Goal: Transaction & Acquisition: Purchase product/service

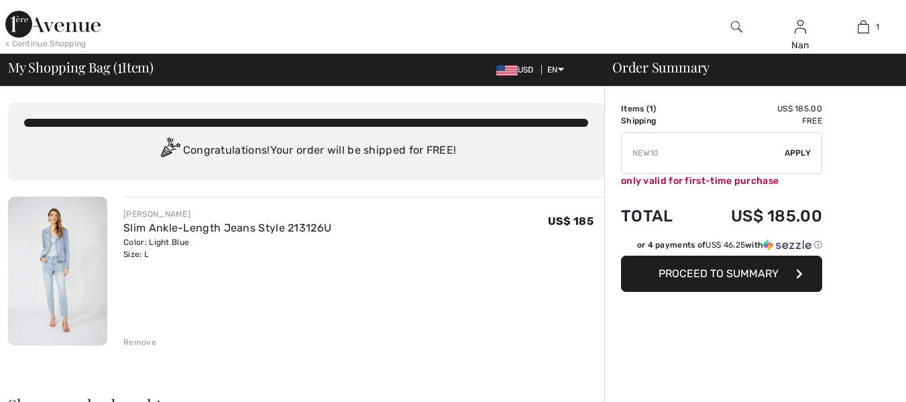
checkbox input "true"
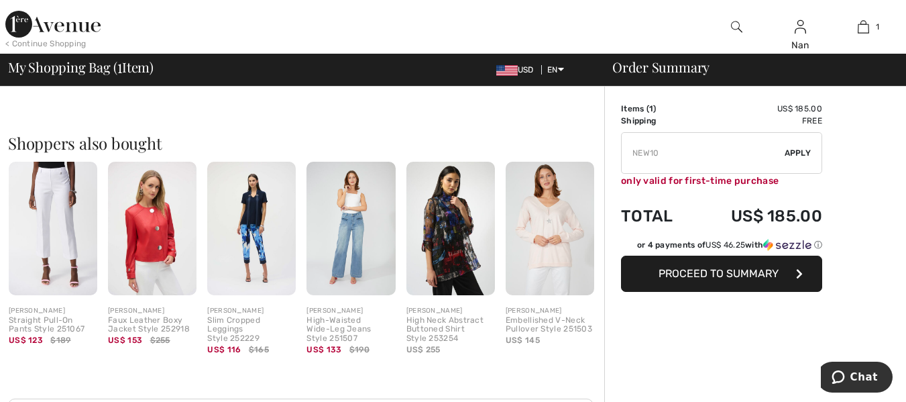
scroll to position [294, 0]
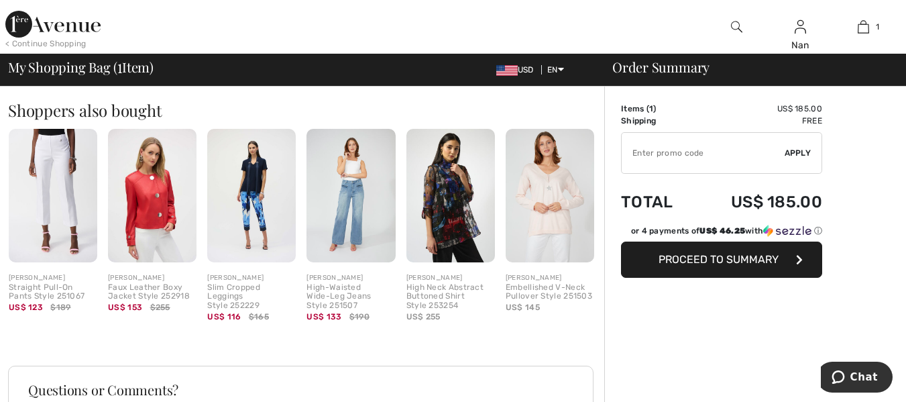
type input "NEW10"
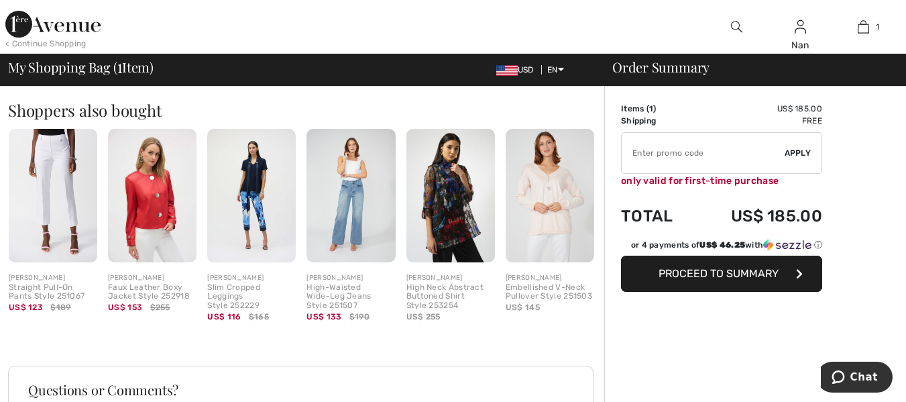
type input "NEW15"
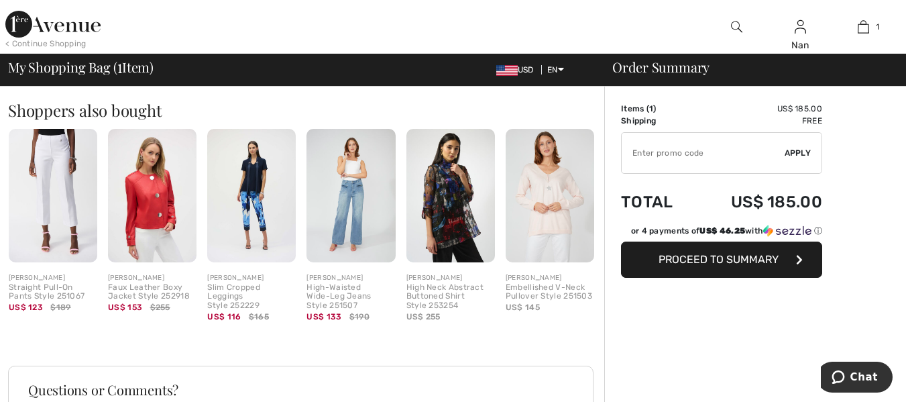
type input "NEW15"
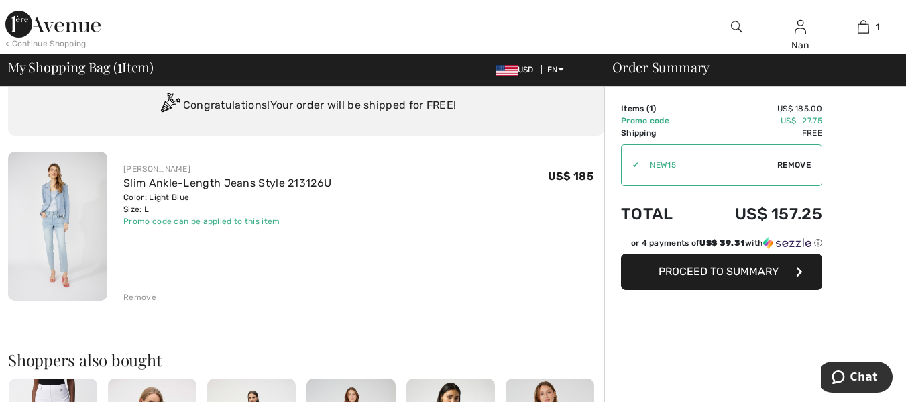
scroll to position [0, 0]
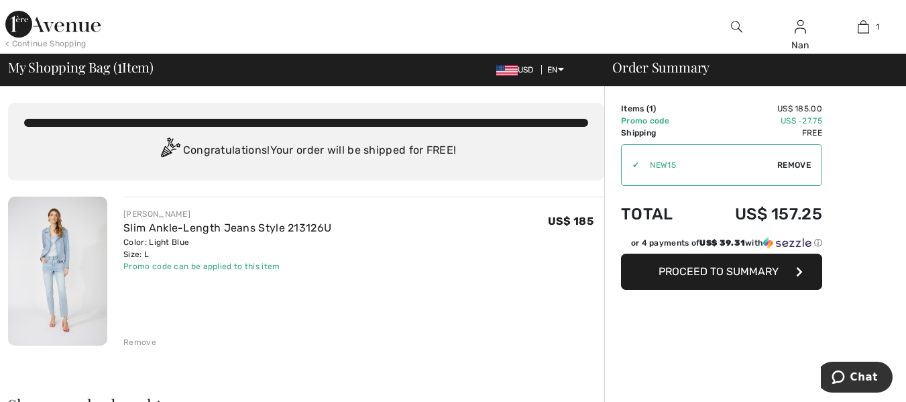
click at [786, 280] on button "Proceed to Summary" at bounding box center [721, 271] width 201 height 36
click at [729, 276] on span "Proceed to Summary" at bounding box center [718, 271] width 120 height 13
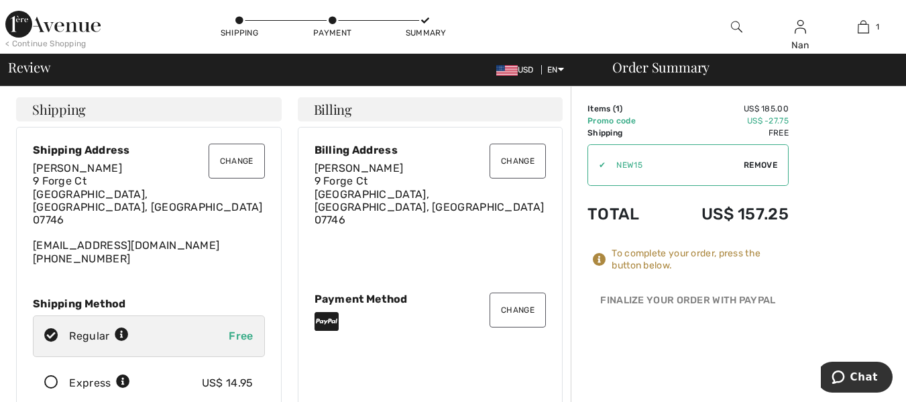
click at [229, 162] on button "Change" at bounding box center [236, 160] width 56 height 35
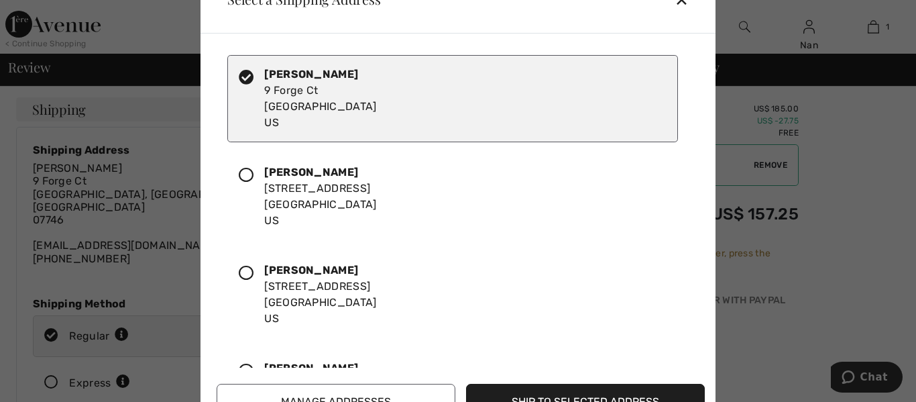
click at [248, 178] on icon at bounding box center [246, 175] width 15 height 15
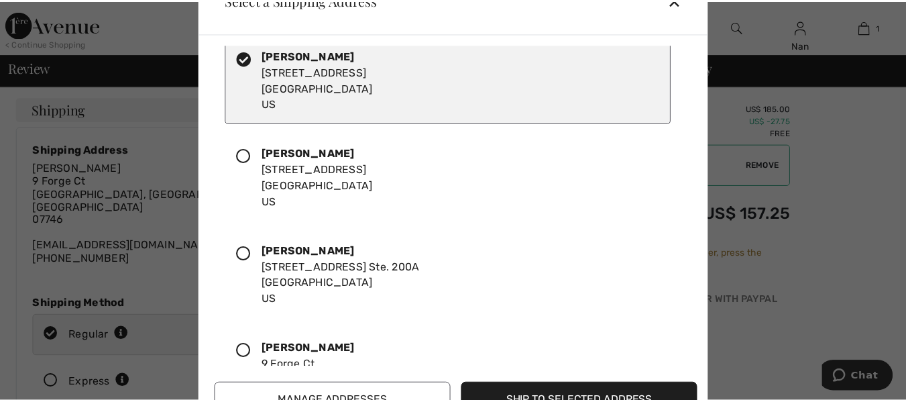
scroll to position [120, 0]
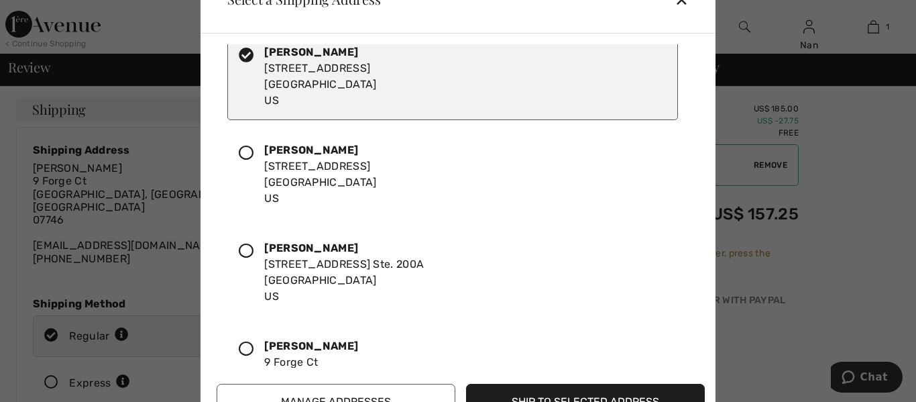
click at [583, 398] on button "Ship to Selected Address" at bounding box center [585, 401] width 239 height 36
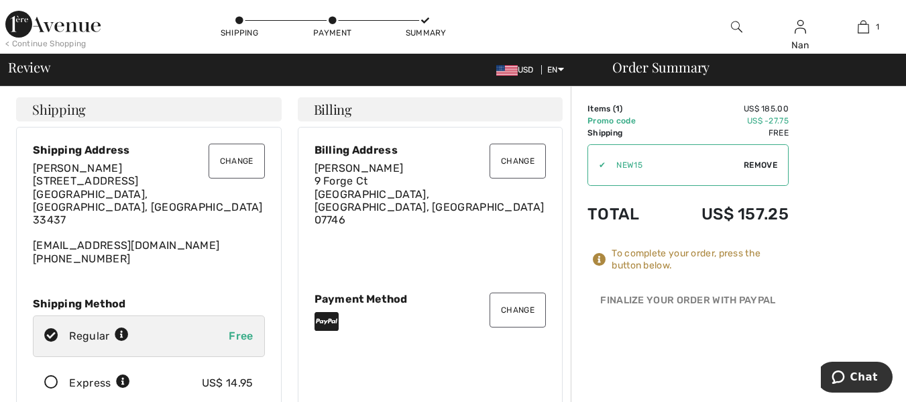
click at [509, 164] on button "Change" at bounding box center [517, 160] width 56 height 35
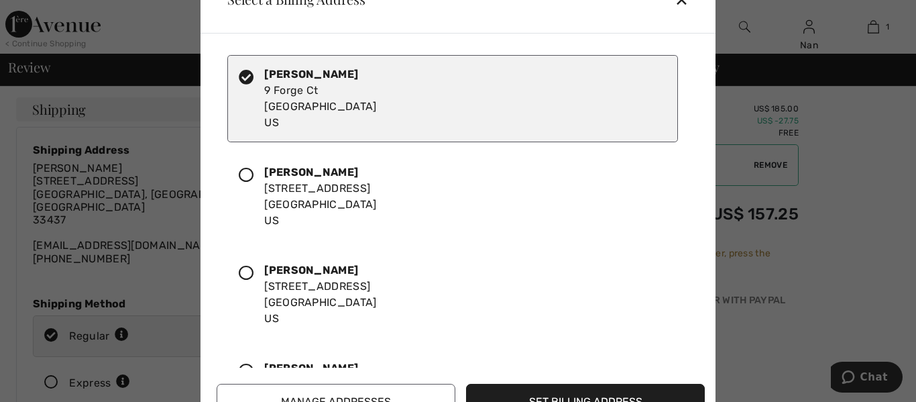
click at [248, 179] on icon at bounding box center [246, 175] width 15 height 15
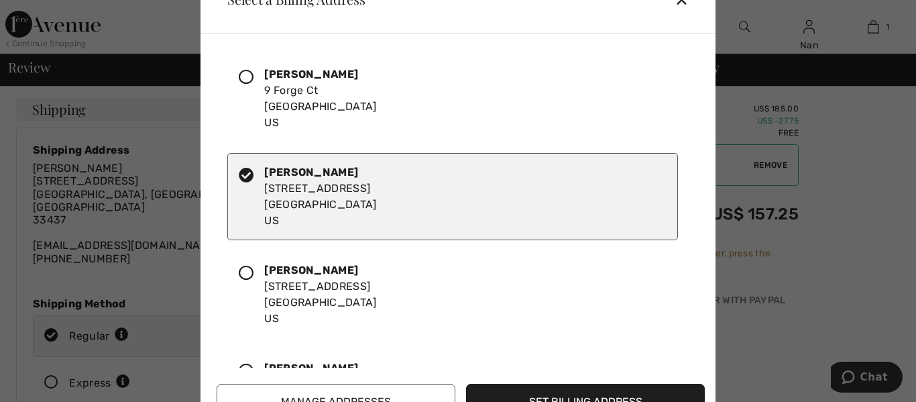
click at [573, 398] on button "Set Billing Address" at bounding box center [585, 401] width 239 height 36
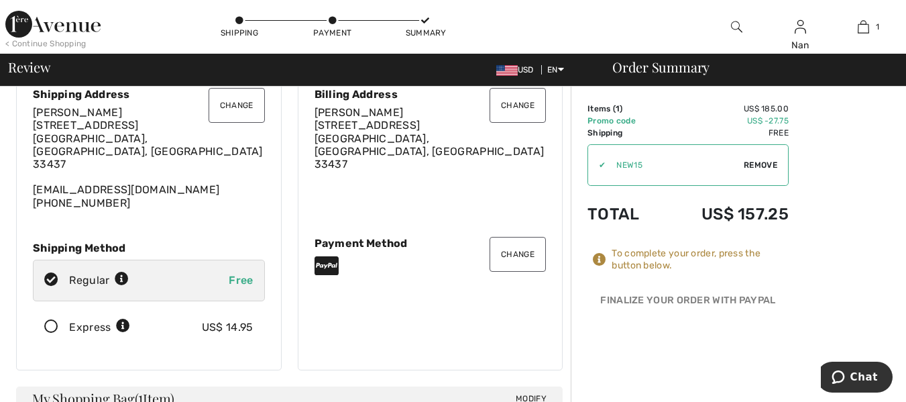
scroll to position [0, 0]
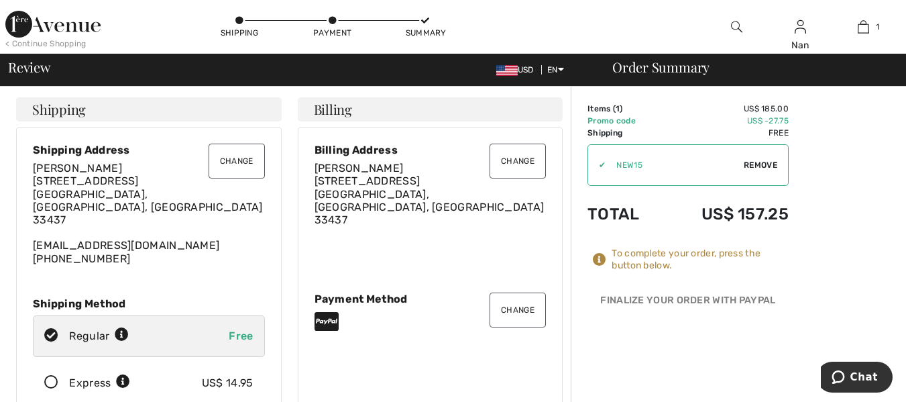
click at [758, 165] on span "Remove" at bounding box center [760, 165] width 34 height 12
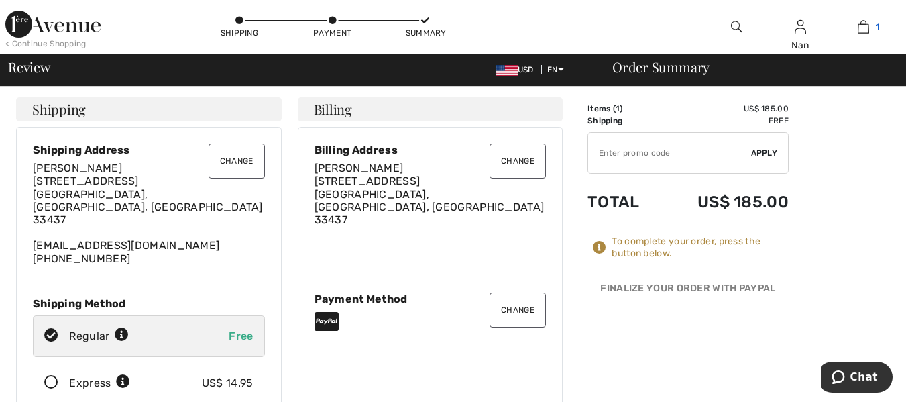
click at [867, 30] on img at bounding box center [862, 27] width 11 height 16
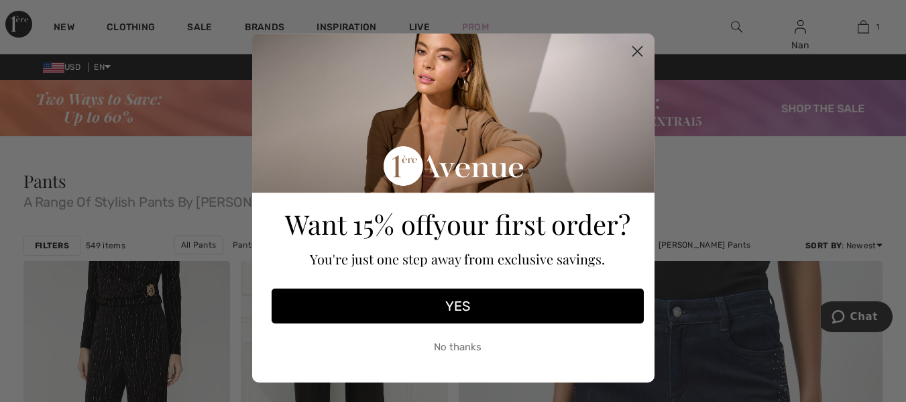
click at [631, 48] on circle "Close dialog" at bounding box center [636, 51] width 22 height 22
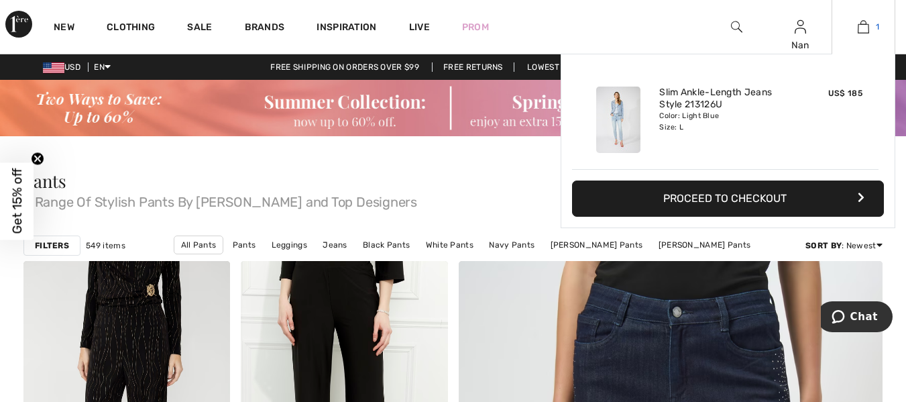
click at [867, 29] on img at bounding box center [862, 27] width 11 height 16
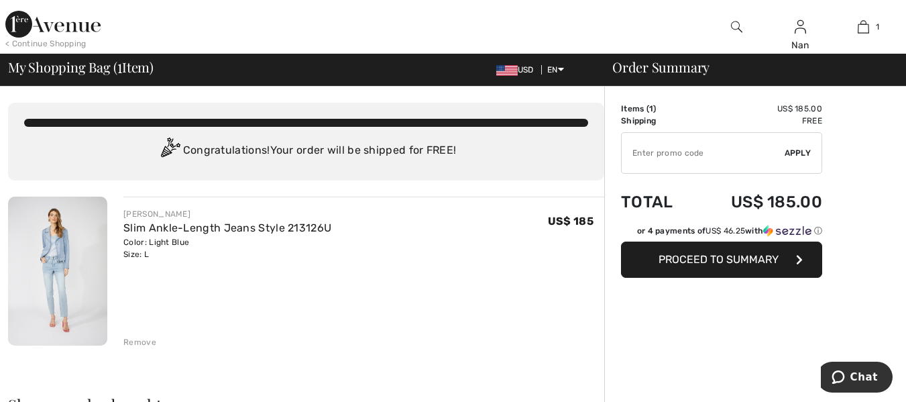
click at [645, 148] on input "TEXT" at bounding box center [702, 153] width 163 height 40
type input "EXTRA15"
type input "NEW15"
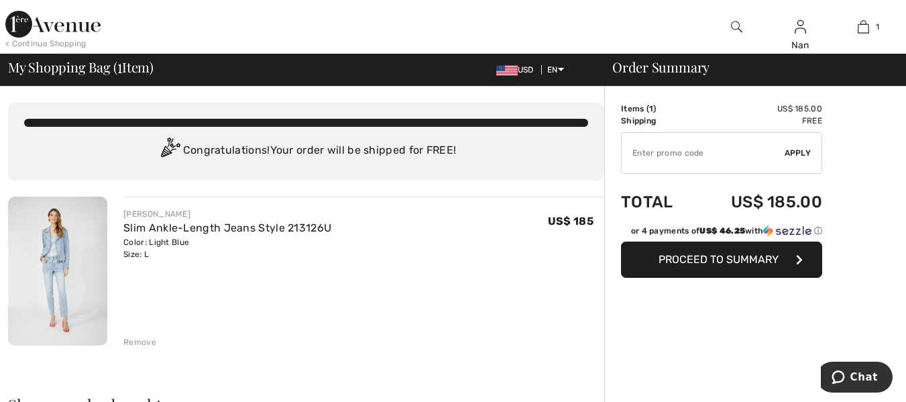
type input "NEW15"
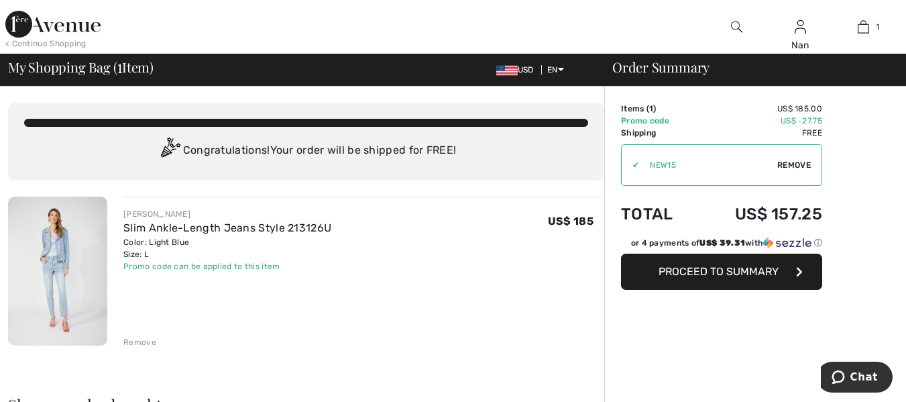
click at [755, 275] on span "Proceed to Summary" at bounding box center [718, 271] width 120 height 13
